Goal: Transaction & Acquisition: Purchase product/service

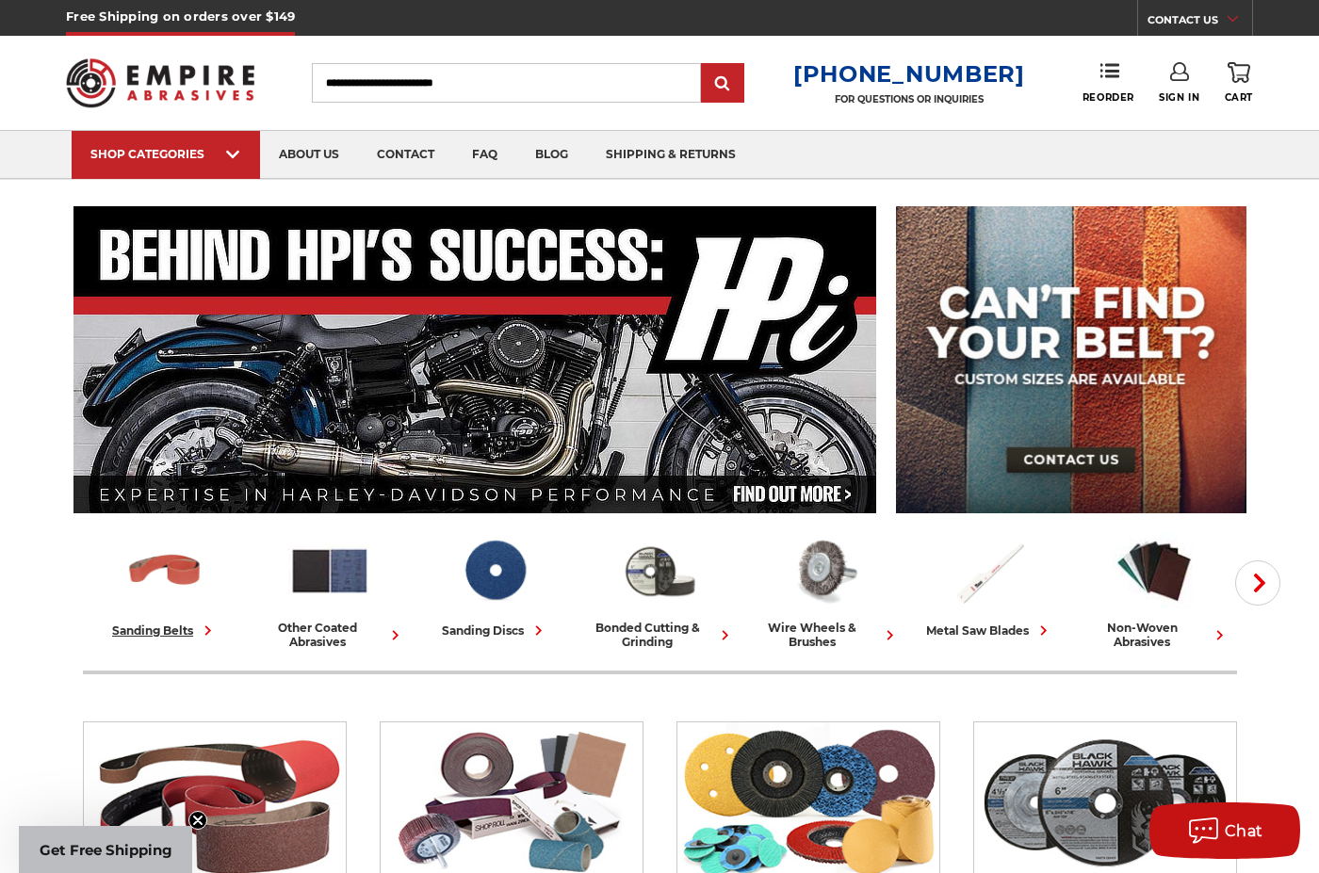
click at [159, 625] on div "sanding belts" at bounding box center [165, 631] width 106 height 20
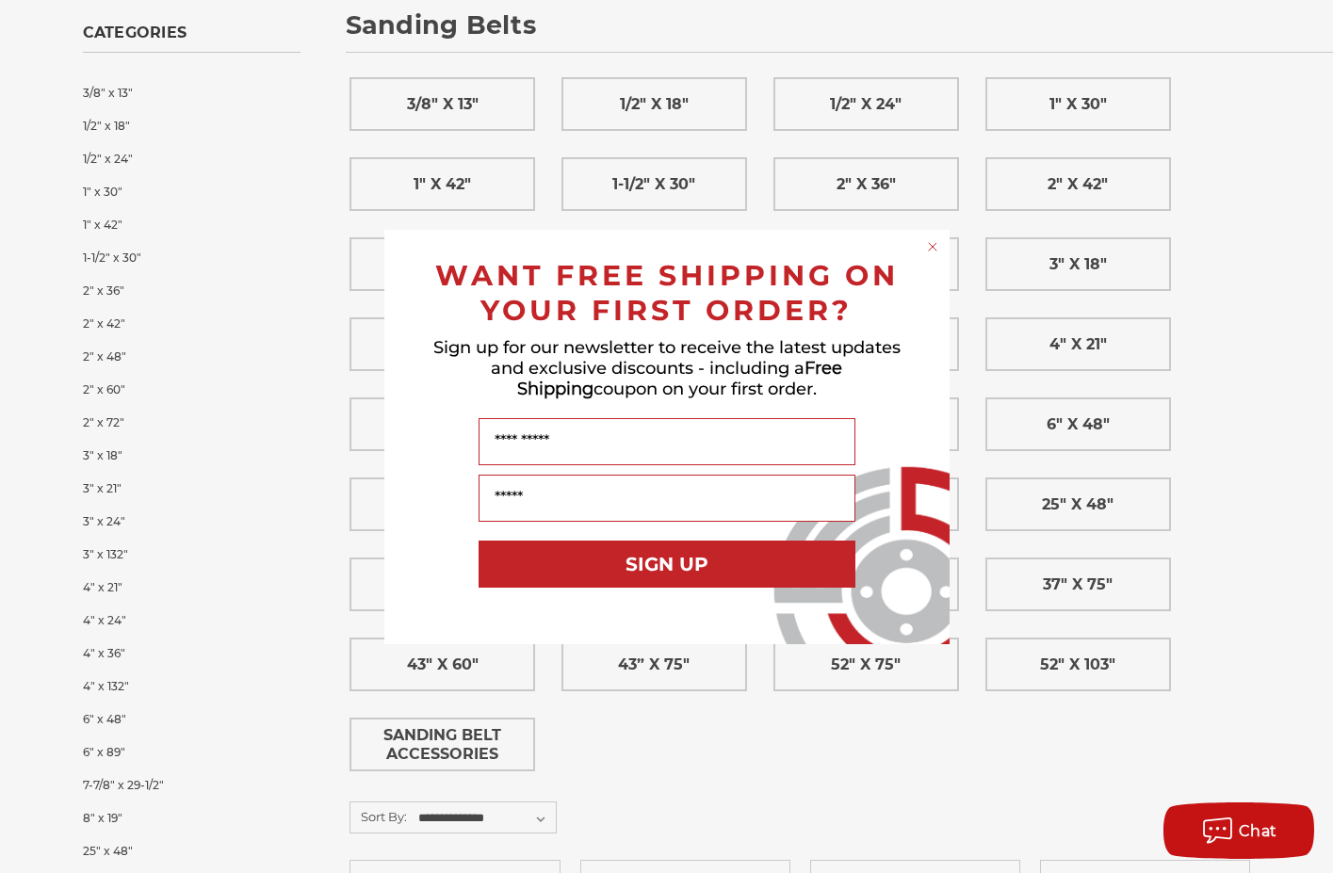
click at [933, 249] on circle "Close dialog" at bounding box center [932, 246] width 18 height 18
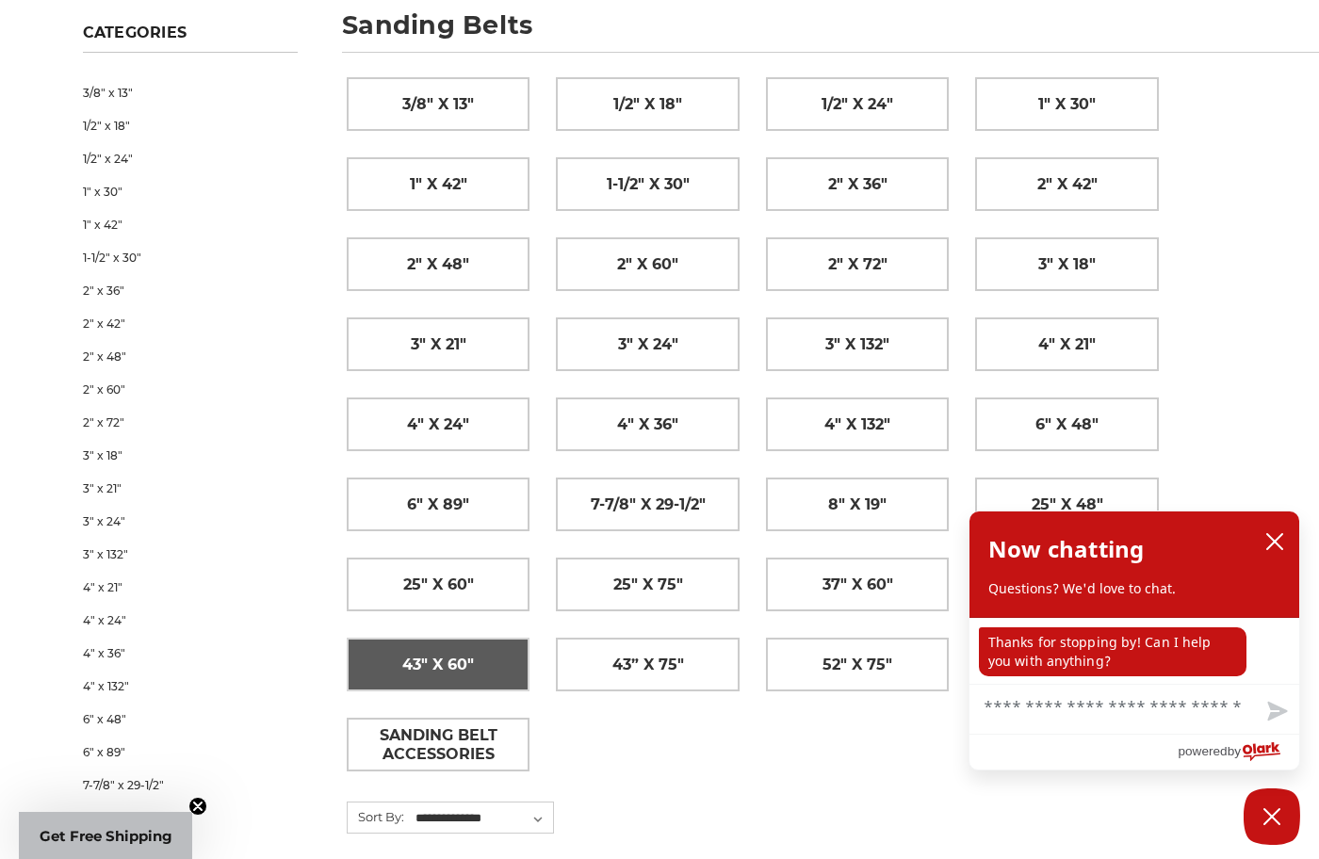
click at [444, 659] on span "43" x 60"" at bounding box center [438, 665] width 72 height 32
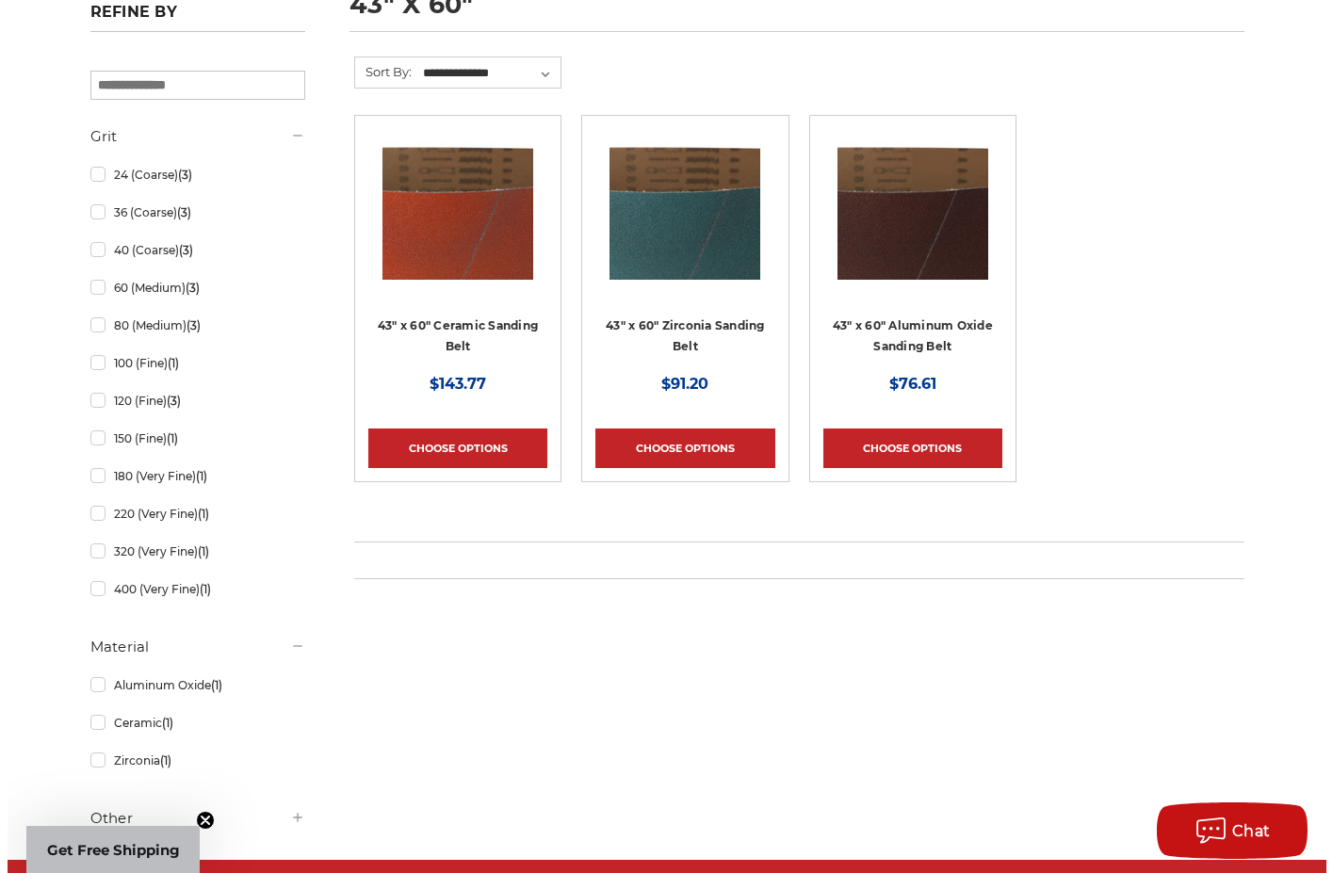
scroll to position [188, 0]
